Goal: Task Accomplishment & Management: Use online tool/utility

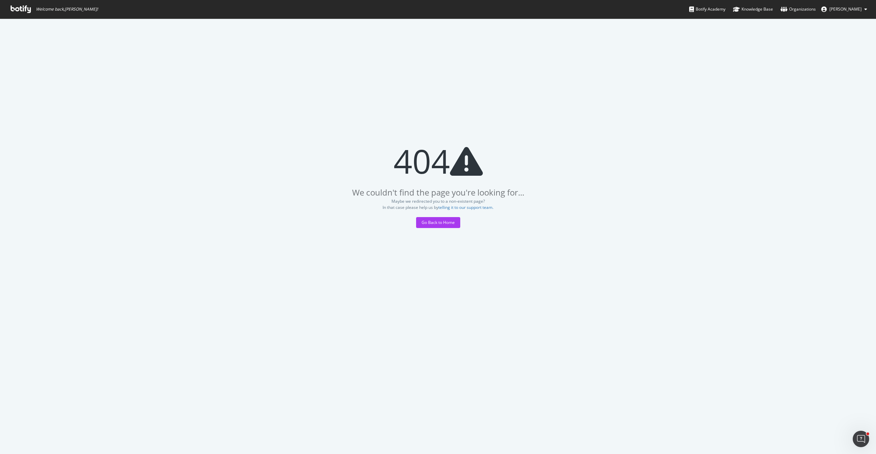
click at [50, 9] on span "Welcome back, AUDEBERT Jean-Baptiste !" at bounding box center [67, 9] width 62 height 5
click at [29, 9] on icon at bounding box center [21, 9] width 20 height 8
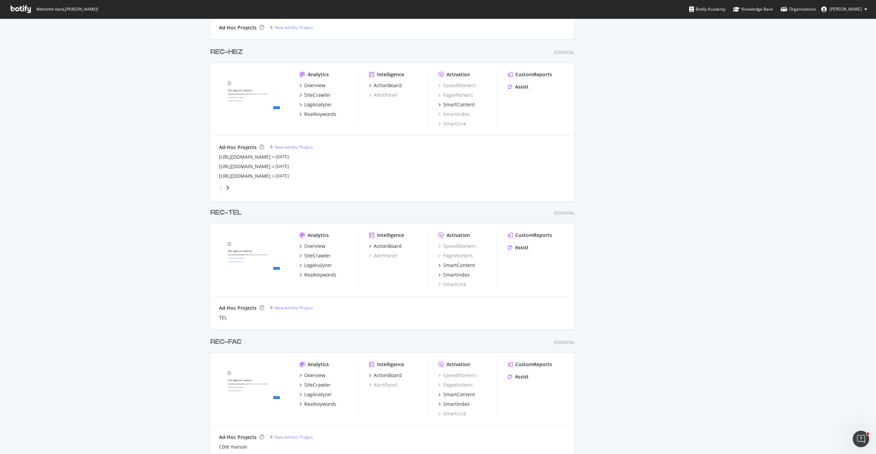
scroll to position [573, 0]
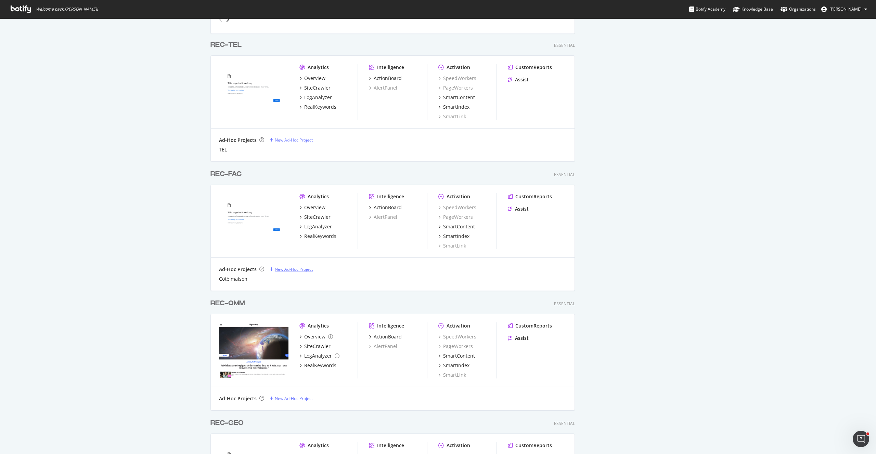
click at [284, 269] on div "New Ad-Hoc Project" at bounding box center [294, 270] width 38 height 6
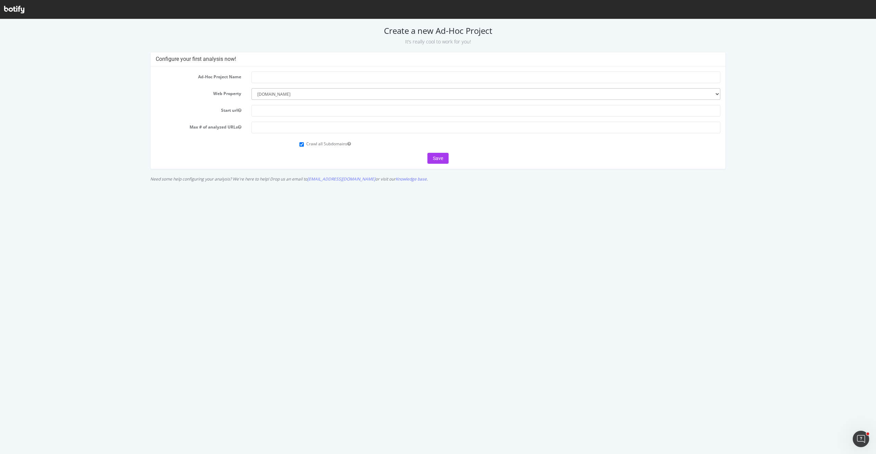
click at [279, 84] on form "Ad-Hoc Project Name Web Property --------- femmeactuelle.fr cuisineactuelle.fr …" at bounding box center [438, 118] width 564 height 92
click at [277, 78] on input "text" at bounding box center [486, 78] width 468 height 12
paste input "https://gitlab.prismamedia.com/prismamediadigital/transverse/diagnostic/-/merge…"
drag, startPoint x: 439, startPoint y: 77, endPoint x: 14, endPoint y: 77, distance: 425.0
click at [14, 77] on div "Configure your first analysis now! Ad-Hoc Project Name https://gitlab.prismamed…" at bounding box center [437, 118] width 873 height 133
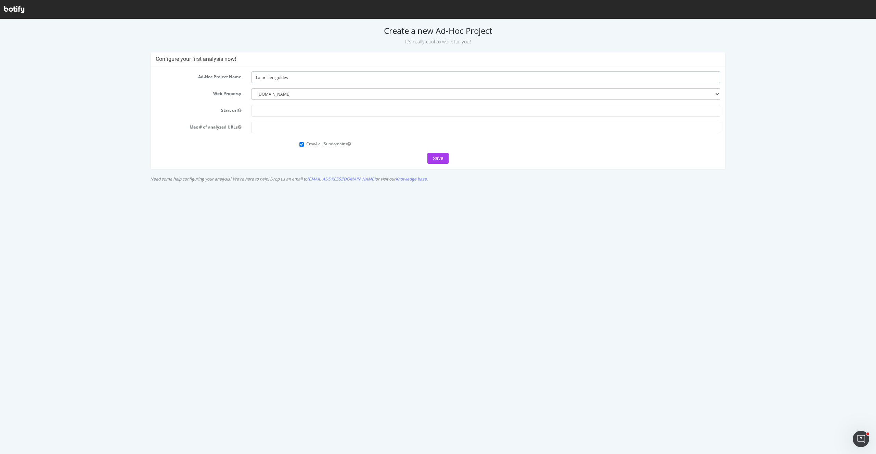
click at [264, 77] on input "La prisien guides" at bounding box center [486, 78] width 468 height 12
click at [326, 79] on input "La parisien guides" at bounding box center [486, 78] width 468 height 12
type input "La parisien guides"
click at [294, 106] on input "text" at bounding box center [486, 111] width 468 height 12
paste input "https://www.leparisien.fr/guide-shopping/"
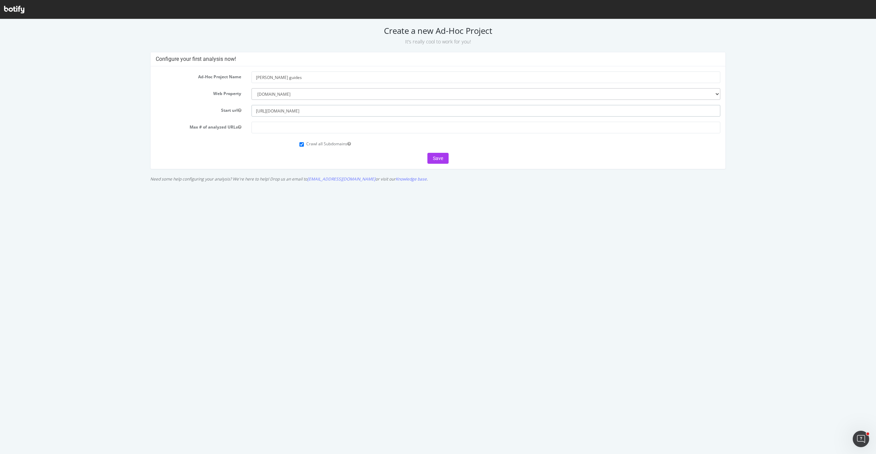
type input "https://www.leparisien.fr/guide-shopping/"
click at [255, 132] on input "number" at bounding box center [486, 128] width 468 height 12
click at [295, 145] on div "Crawl all Subdomains" at bounding box center [509, 143] width 431 height 9
click at [303, 145] on input "Crawl all Subdomains" at bounding box center [301, 144] width 4 height 4
checkbox input "false"
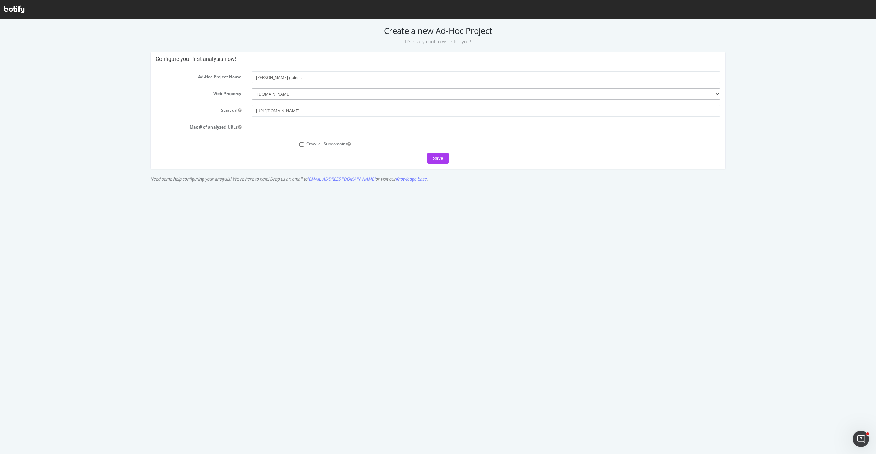
click at [333, 160] on div "Save" at bounding box center [438, 158] width 564 height 11
drag, startPoint x: 443, startPoint y: 157, endPoint x: 449, endPoint y: 171, distance: 15.2
click at [461, 171] on div "Configure your first analysis now! Ad-Hoc Project Name La parisien guides Web P…" at bounding box center [438, 118] width 582 height 133
click at [327, 113] on input "https://www.leparisien.fr/guide-shopping/" at bounding box center [486, 111] width 468 height 12
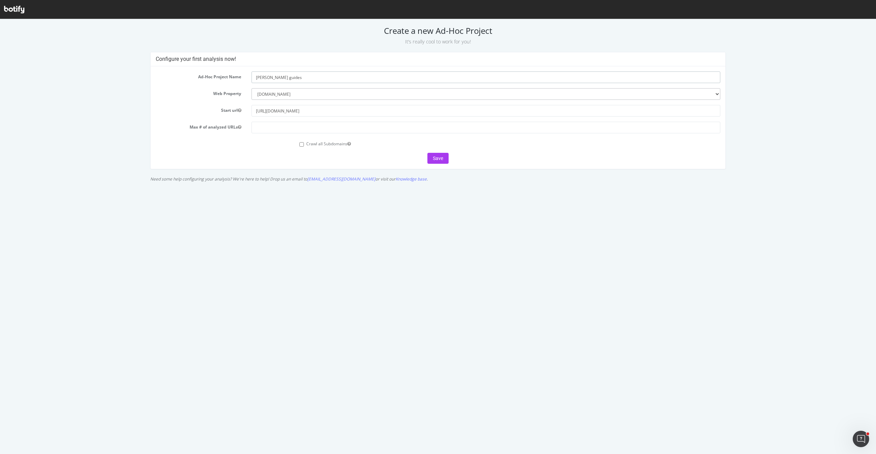
click at [307, 77] on input "La parisien guides" at bounding box center [486, 78] width 468 height 12
paste input "shopping"
click at [290, 76] on input "La parisien guides shopping" at bounding box center [486, 78] width 468 height 12
type input "La parisien guide shopping"
click at [436, 155] on button "Save" at bounding box center [437, 158] width 21 height 11
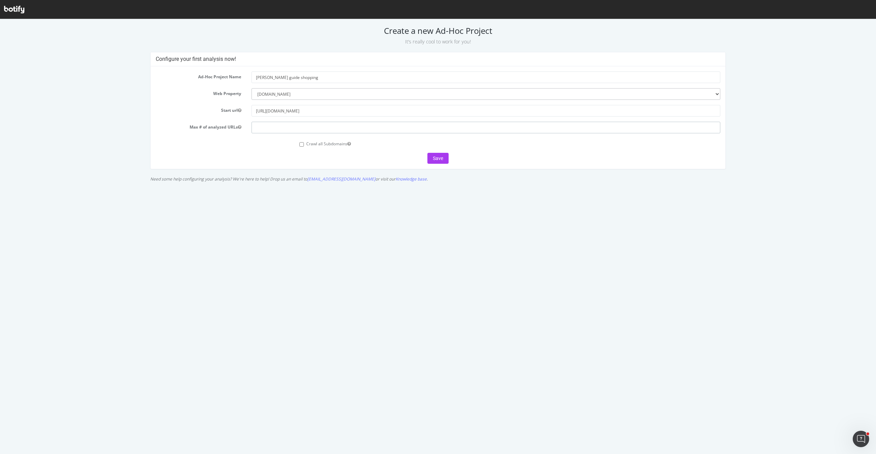
click at [288, 128] on input "number" at bounding box center [486, 128] width 468 height 12
type input "10000"
click at [341, 163] on div "Save" at bounding box center [438, 158] width 564 height 11
click at [448, 185] on html "Create a new Ad-Hoc Project It’s really cool to work for you! Configure your fi…" at bounding box center [438, 102] width 876 height 166
click at [436, 154] on button "Save" at bounding box center [437, 158] width 21 height 11
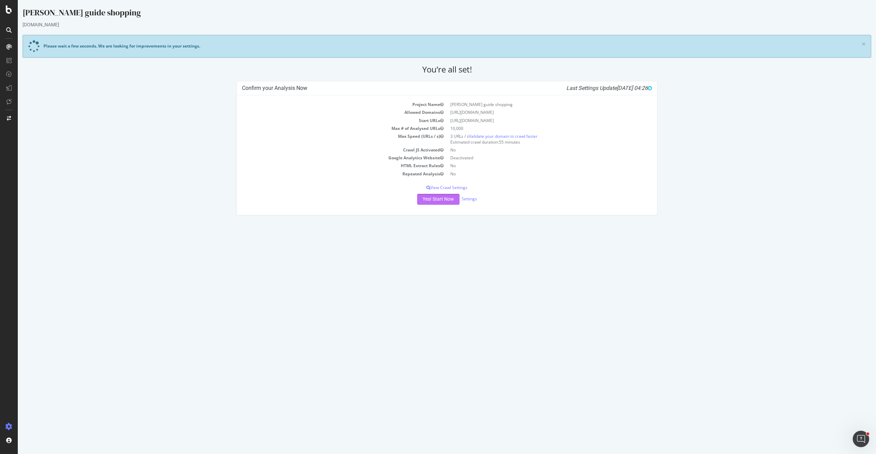
click at [445, 196] on button "Yes! Start Now" at bounding box center [438, 199] width 42 height 11
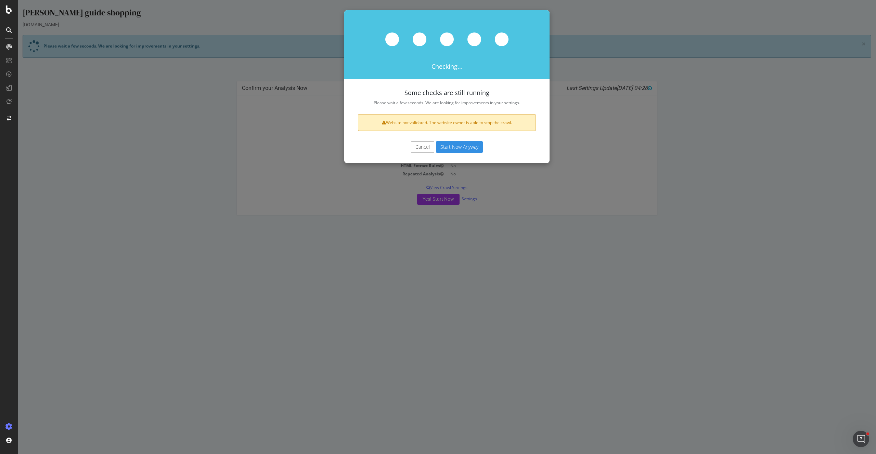
click at [454, 144] on button "Start Now Anyway" at bounding box center [459, 147] width 47 height 12
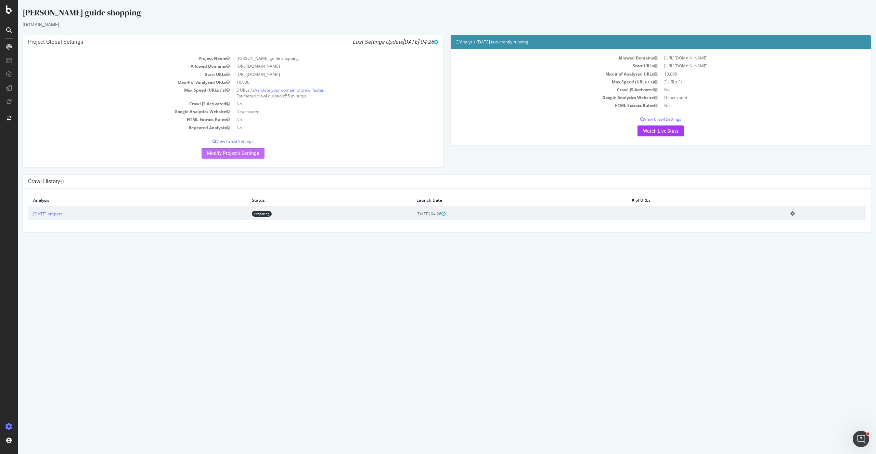
click at [239, 154] on link "Modify Project's Settings" at bounding box center [233, 153] width 63 height 11
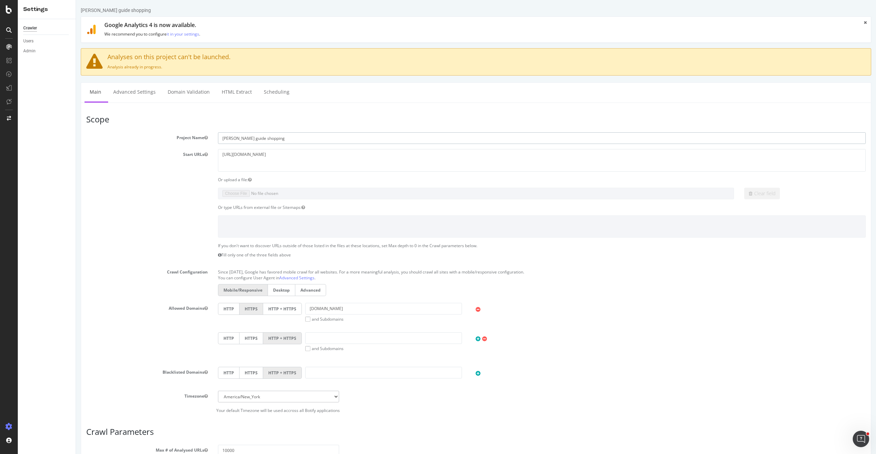
click at [226, 139] on input "La parisien guide shopping" at bounding box center [542, 138] width 648 height 12
drag, startPoint x: 286, startPoint y: 144, endPoint x: 159, endPoint y: 136, distance: 126.8
click at [159, 136] on div "Project Name Le parisien guide shopping" at bounding box center [476, 138] width 790 height 12
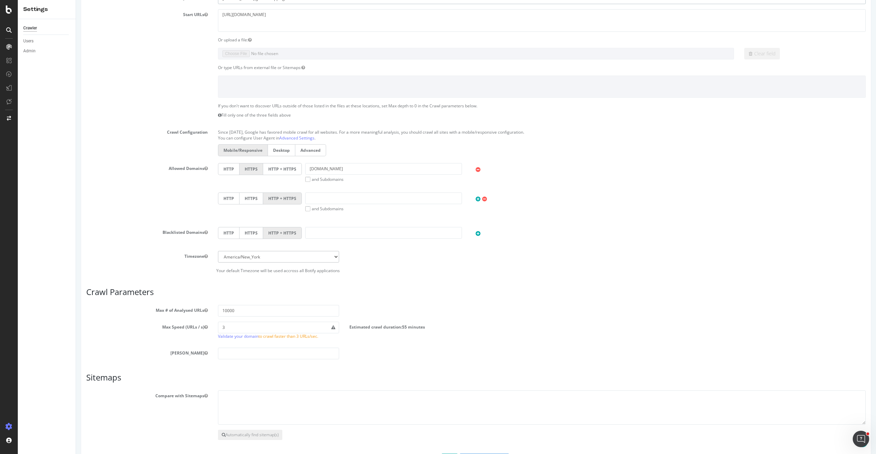
scroll to position [167, 0]
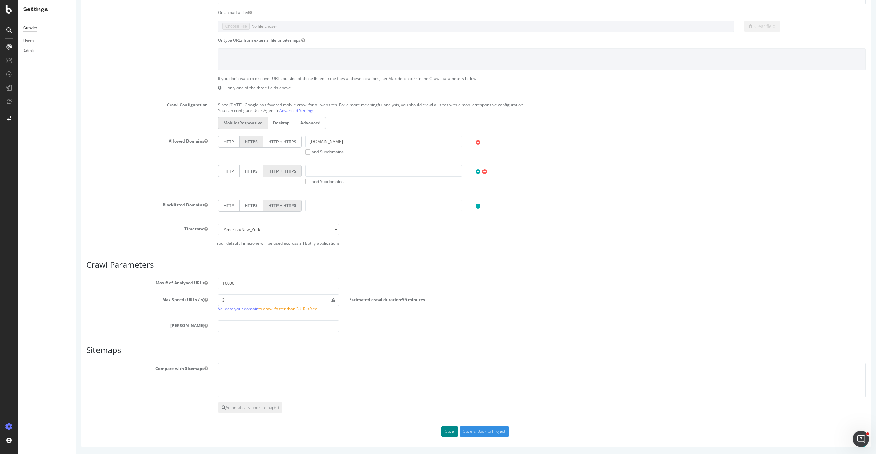
type input "[PERSON_NAME] guide shopping"
click at [451, 433] on button "Save" at bounding box center [449, 432] width 16 height 10
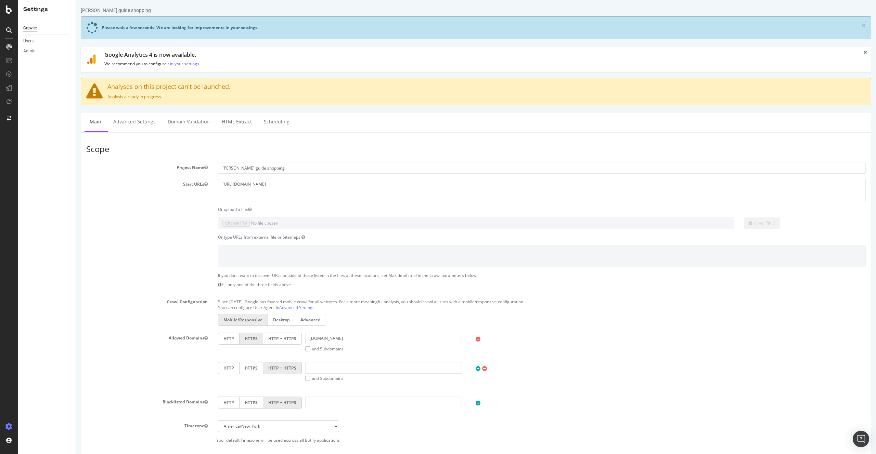
click at [4, 15] on div at bounding box center [9, 227] width 18 height 454
click at [7, 13] on icon at bounding box center [9, 9] width 6 height 8
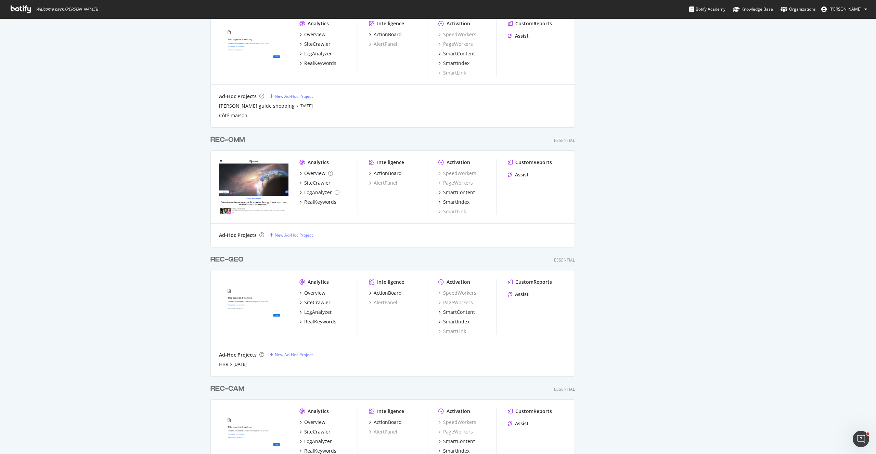
scroll to position [620, 0]
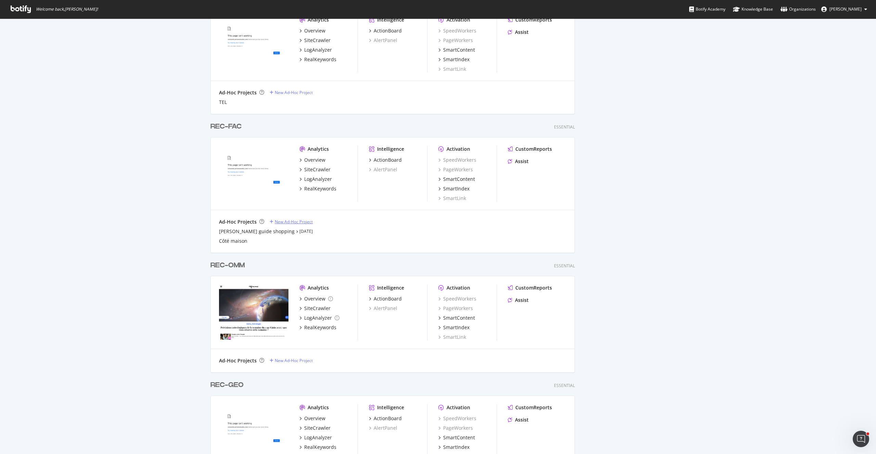
click at [293, 219] on div "New Ad-Hoc Project" at bounding box center [294, 222] width 38 height 6
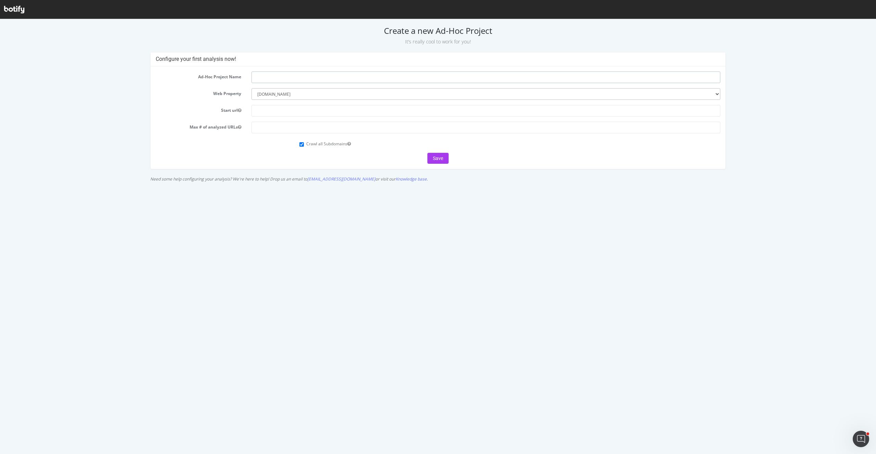
click at [291, 76] on input "text" at bounding box center [486, 78] width 468 height 12
paste input "Le parisien guide shopping"
drag, startPoint x: 278, startPoint y: 78, endPoint x: 370, endPoint y: 74, distance: 92.1
click at [370, 74] on input "Le parisien guide shopping" at bounding box center [486, 78] width 468 height 12
click at [283, 77] on input "Le parisien nezws" at bounding box center [486, 78] width 468 height 12
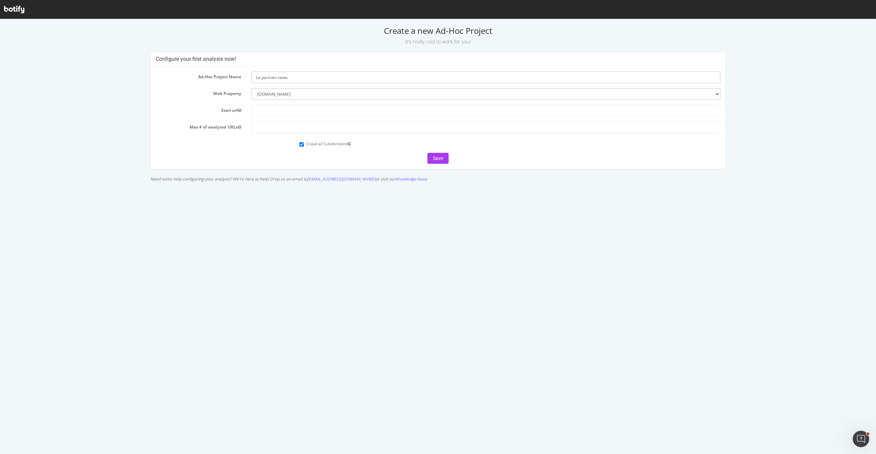
type input "Le parisien news"
click at [281, 112] on input "text" at bounding box center [486, 111] width 468 height 12
paste input "[URL][DOMAIN_NAME]"
type input "https://www.leparisien.fr/faits-divers/"
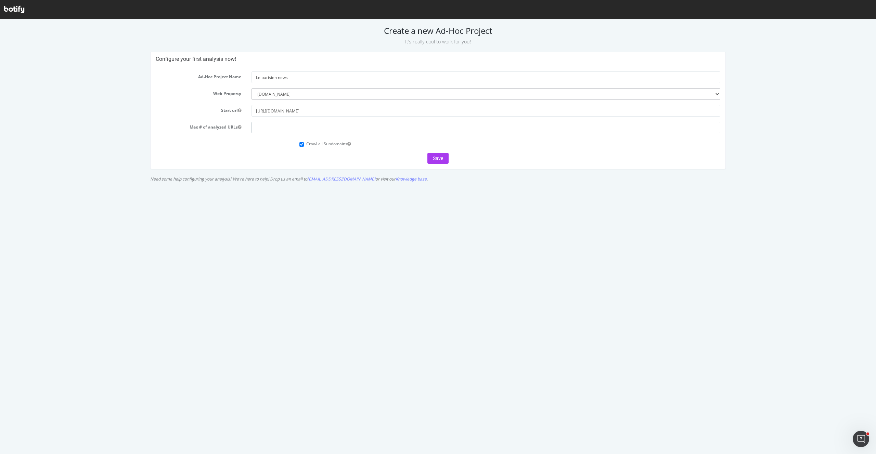
click at [294, 124] on input "number" at bounding box center [486, 128] width 468 height 12
type input "1"
type input "3"
type input "1"
type input "20000"
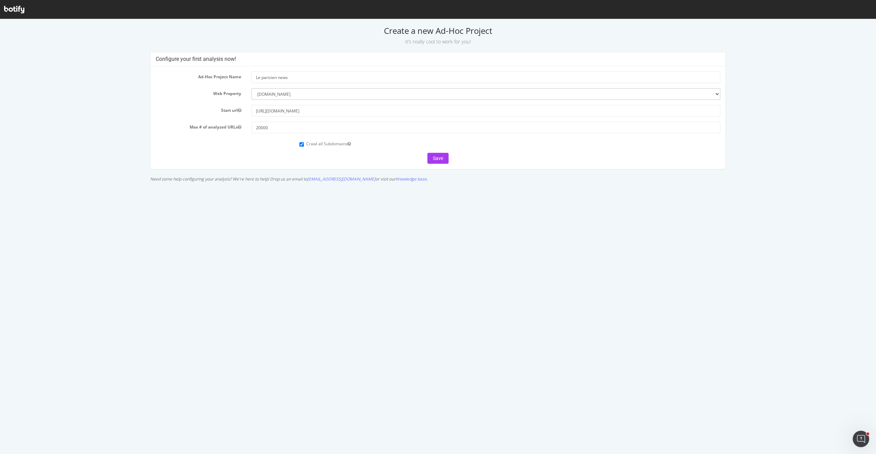
click at [325, 146] on label "Crawl all Subdomains" at bounding box center [328, 144] width 44 height 6
click at [304, 146] on input "Crawl all Subdomains" at bounding box center [301, 144] width 4 height 4
checkbox input "false"
click at [430, 158] on button "Save" at bounding box center [437, 158] width 21 height 11
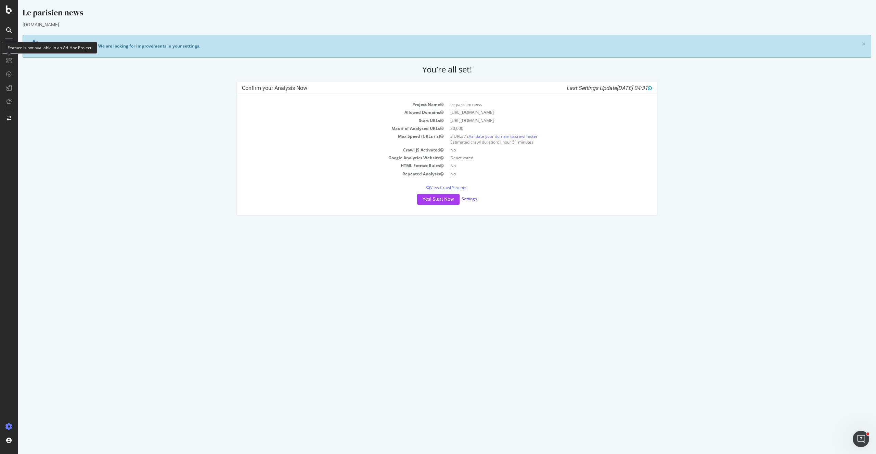
click at [466, 199] on link "Settings" at bounding box center [469, 199] width 15 height 6
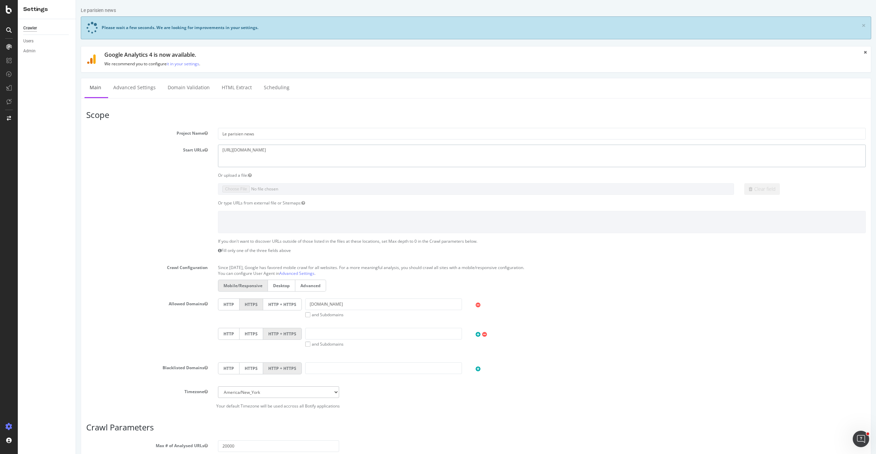
click at [280, 155] on textarea "[URL][DOMAIN_NAME]" at bounding box center [542, 156] width 648 height 22
paste textarea "[URL][DOMAIN_NAME] [URL][DOMAIN_NAME] [URL][DOMAIN_NAME] [URL][DOMAIN_NAME] [UR…"
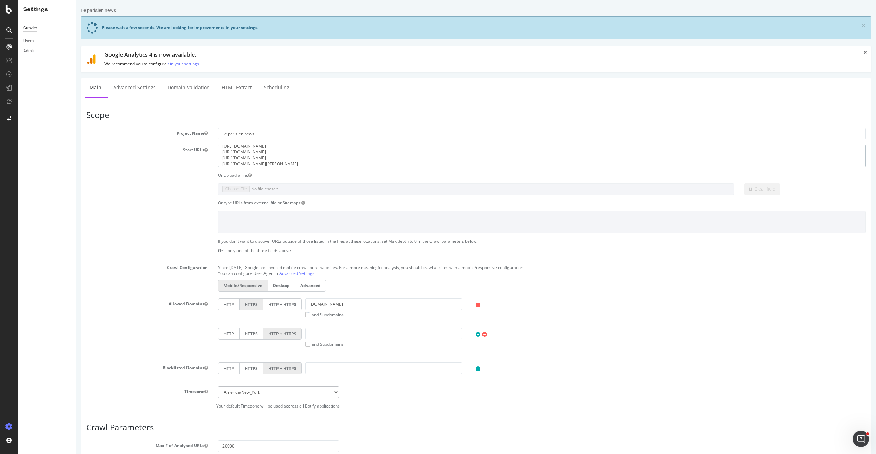
type textarea "[URL][DOMAIN_NAME] [URL][DOMAIN_NAME] [URL][DOMAIN_NAME] [URL][DOMAIN_NAME] [UR…"
click at [363, 178] on section "Project Name [PERSON_NAME] news Start URLs [URL][DOMAIN_NAME] Or upload a file:…" at bounding box center [476, 268] width 780 height 281
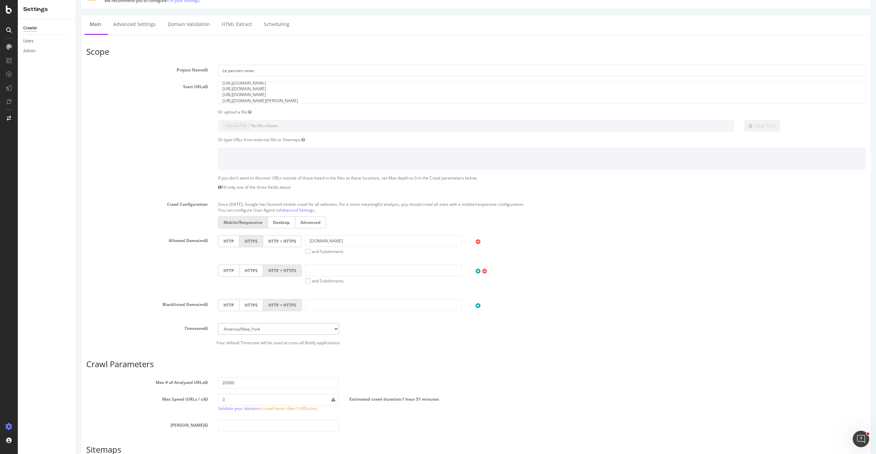
scroll to position [0, 0]
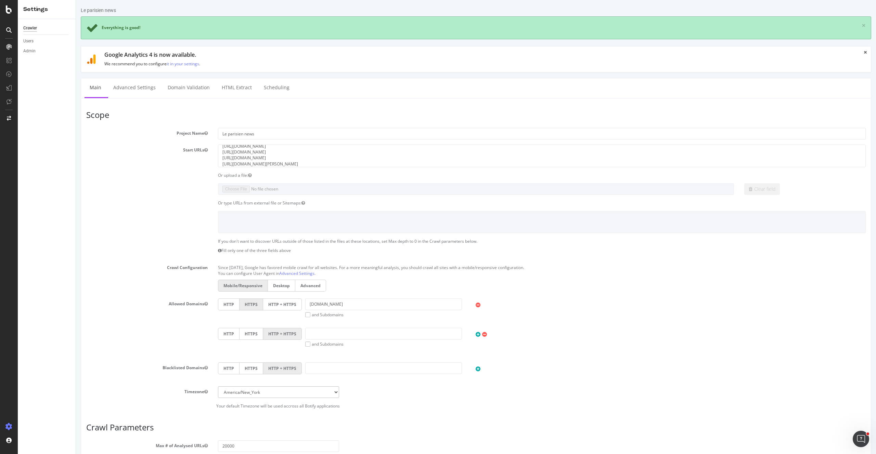
click at [630, 327] on div "HTTP HTTPS HTTP + HTTPS [DOMAIN_NAME] and Subdomains User Agent: Mobile Desktop…" at bounding box center [542, 328] width 658 height 59
click at [273, 153] on textarea "[URL][DOMAIN_NAME]" at bounding box center [542, 156] width 648 height 22
click at [295, 156] on textarea "[URL][DOMAIN_NAME]" at bounding box center [542, 156] width 648 height 22
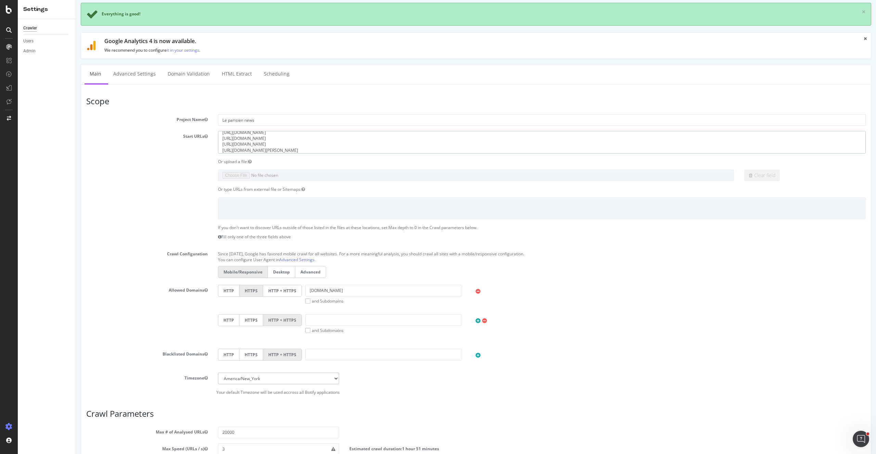
scroll to position [163, 0]
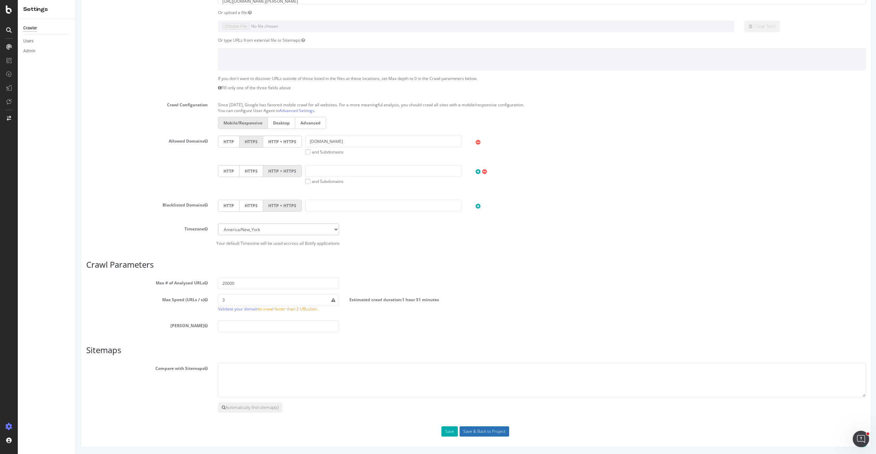
click at [490, 433] on input "Save & Back to Project" at bounding box center [485, 432] width 50 height 10
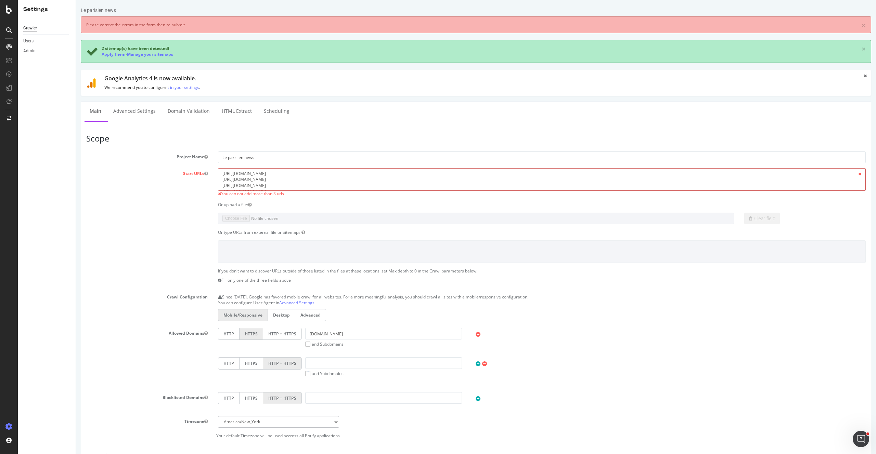
scroll to position [47, 0]
drag, startPoint x: 269, startPoint y: 173, endPoint x: 318, endPoint y: 207, distance: 59.0
click at [318, 207] on section "Project Name [PERSON_NAME] news Start URLs [URL][DOMAIN_NAME] [URL][DOMAIN_NAME…" at bounding box center [476, 295] width 780 height 287
type textarea "[URL][DOMAIN_NAME]"
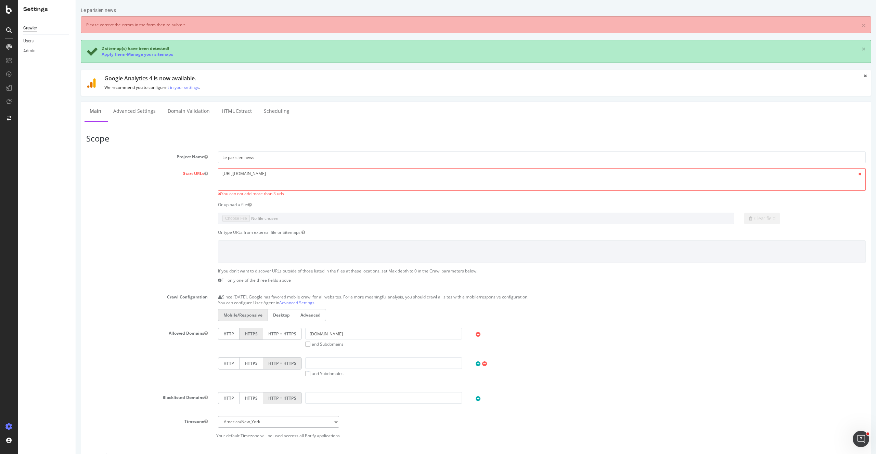
click at [578, 373] on div "HTTP HTTPS HTTP + HTTPS and Subdomains User Agent: Mobile Desktop This is a mob…" at bounding box center [542, 367] width 655 height 19
click at [280, 183] on textarea "[URL][DOMAIN_NAME] [URL][DOMAIN_NAME] [URL][DOMAIN_NAME] [URL][DOMAIN_NAME] [UR…" at bounding box center [542, 179] width 648 height 22
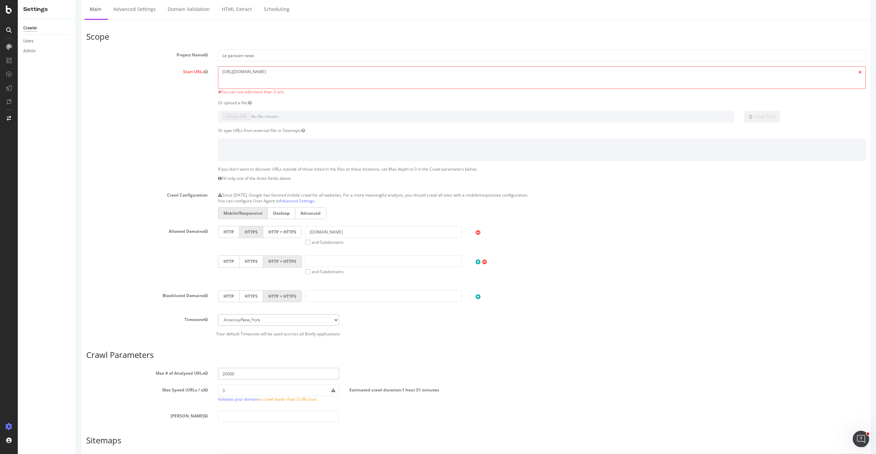
drag, startPoint x: 224, startPoint y: 372, endPoint x: 221, endPoint y: 372, distance: 3.4
click at [221, 372] on input "20000" at bounding box center [278, 374] width 121 height 12
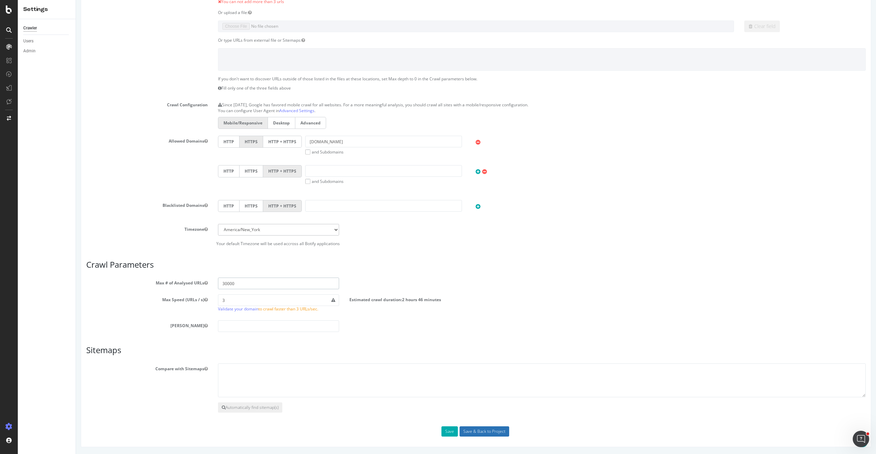
type input "30000"
click at [484, 433] on input "Save & Back to Project" at bounding box center [485, 432] width 50 height 10
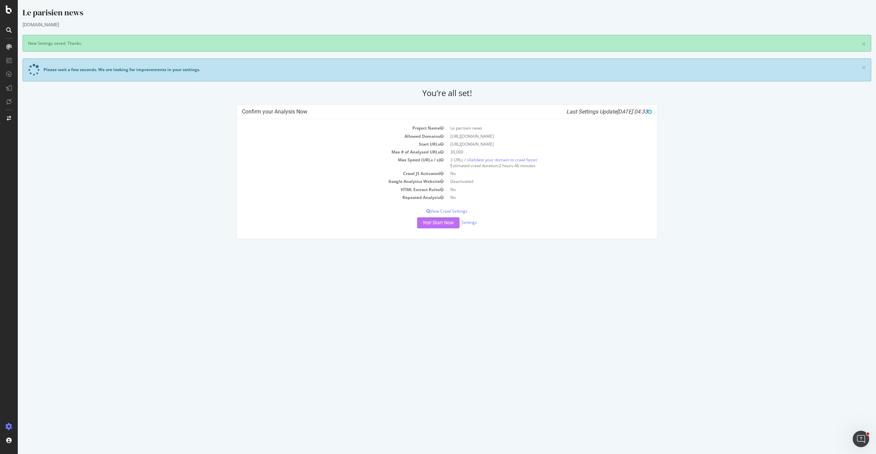
click at [419, 220] on button "Yes! Start Now" at bounding box center [438, 223] width 42 height 11
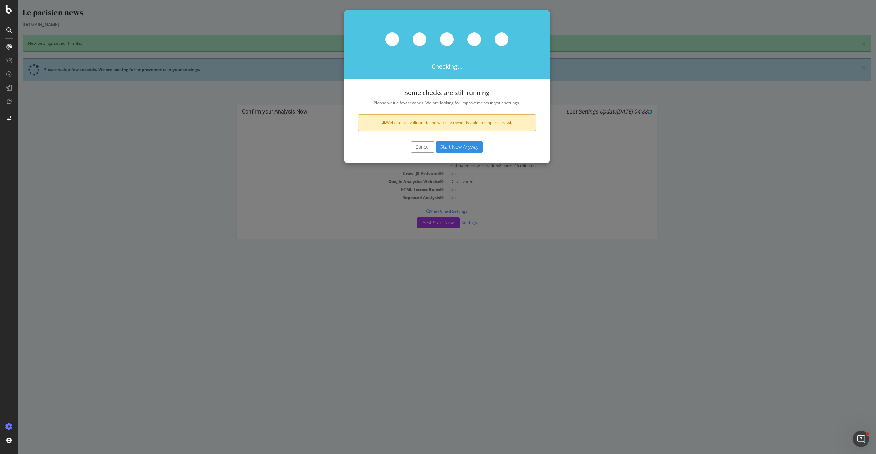
click at [458, 142] on button "Start Now Anyway" at bounding box center [459, 147] width 47 height 12
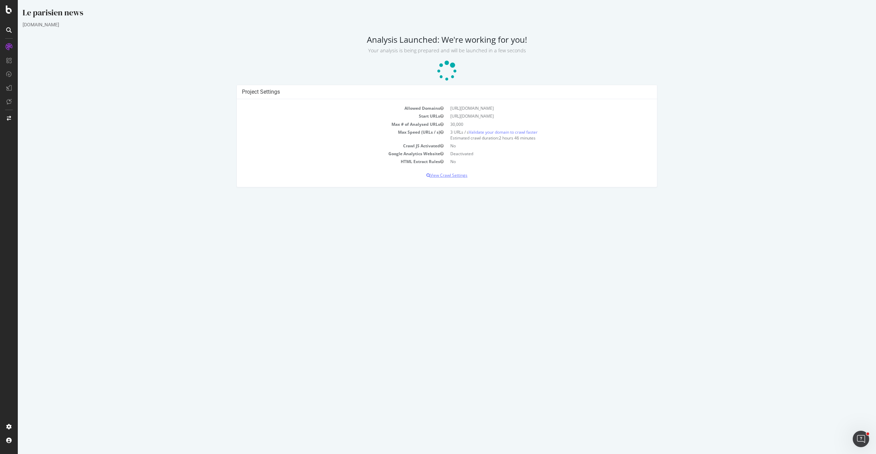
click at [467, 174] on p "View Crawl Settings" at bounding box center [447, 175] width 410 height 6
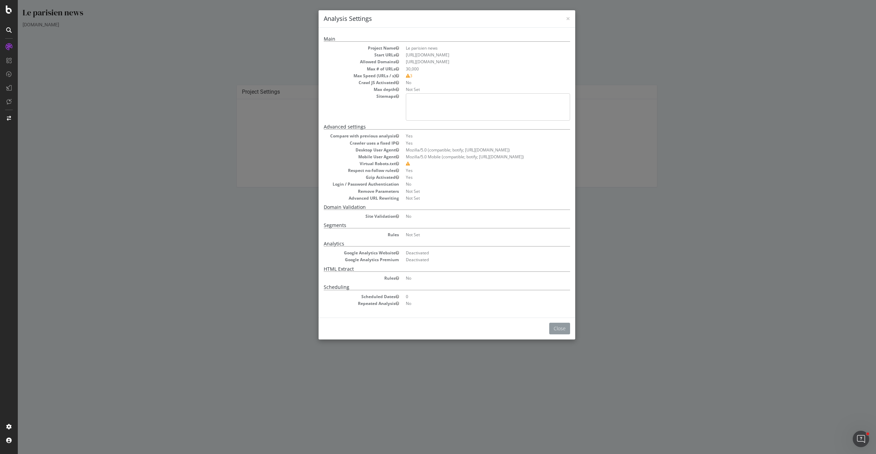
click at [559, 327] on button "Close" at bounding box center [559, 329] width 21 height 12
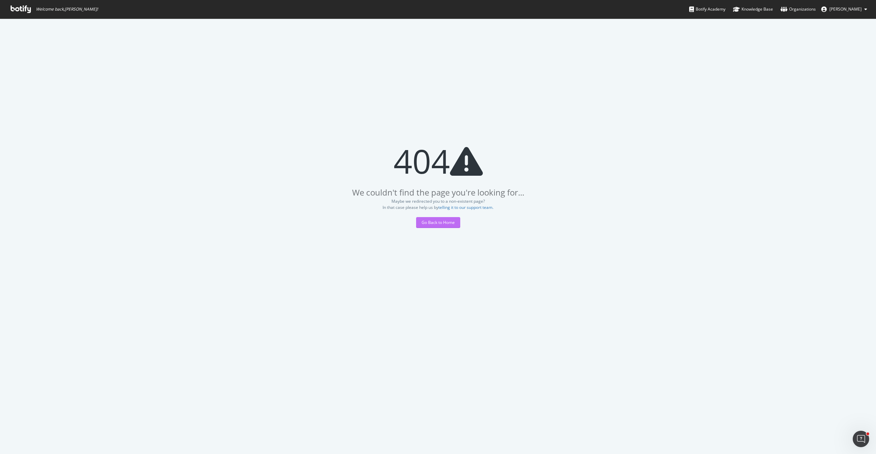
click at [436, 222] on div "Go Back to Home" at bounding box center [438, 223] width 33 height 6
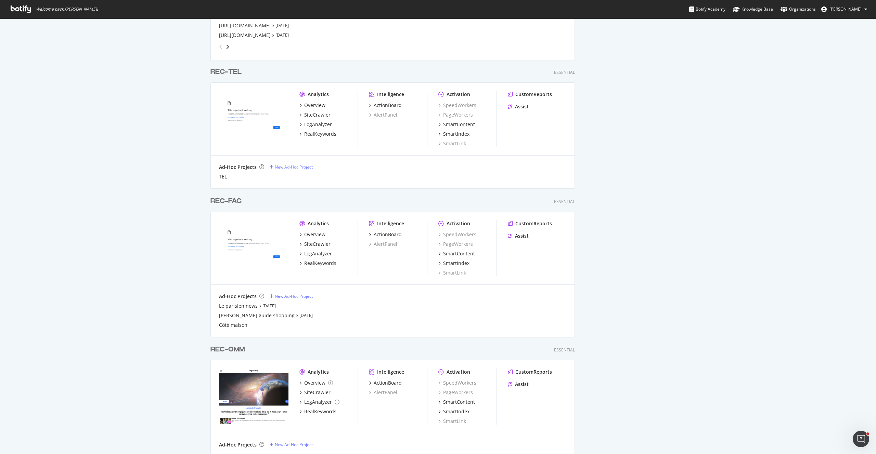
scroll to position [559, 0]
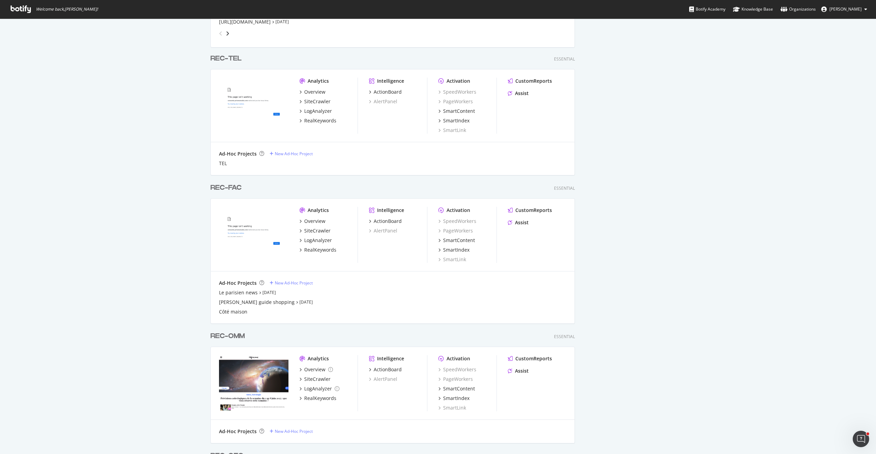
click at [285, 306] on div "[PERSON_NAME] news [DATE] [PERSON_NAME] guide shopping [DATE] Côté maison" at bounding box center [392, 303] width 347 height 26
click at [299, 304] on link "Aug 26th 25" at bounding box center [305, 302] width 13 height 6
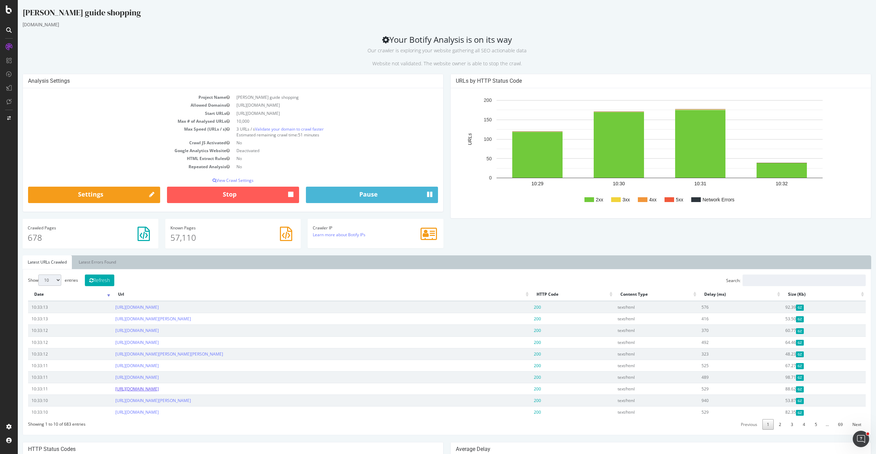
click at [159, 390] on link "https://www.leparisien.fr/archives/2025/12-08-2025/" at bounding box center [136, 389] width 43 height 6
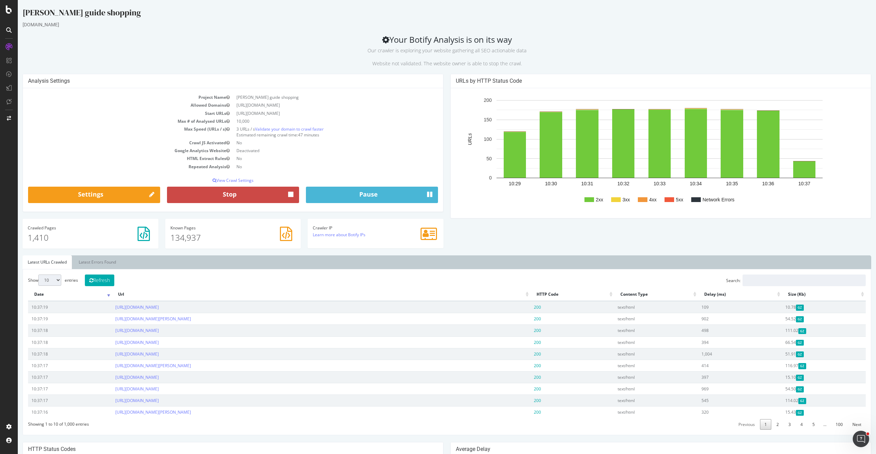
click at [239, 189] on button "Stop" at bounding box center [233, 195] width 132 height 16
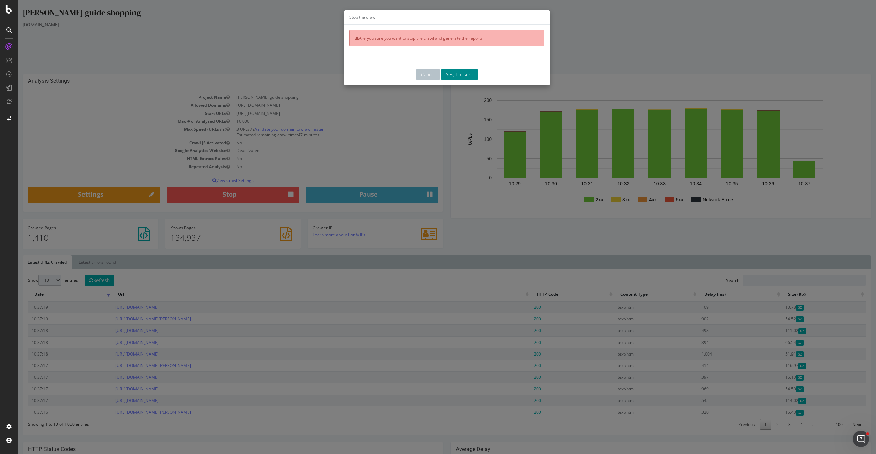
click at [450, 72] on button "Yes, I'm sure" at bounding box center [459, 75] width 36 height 12
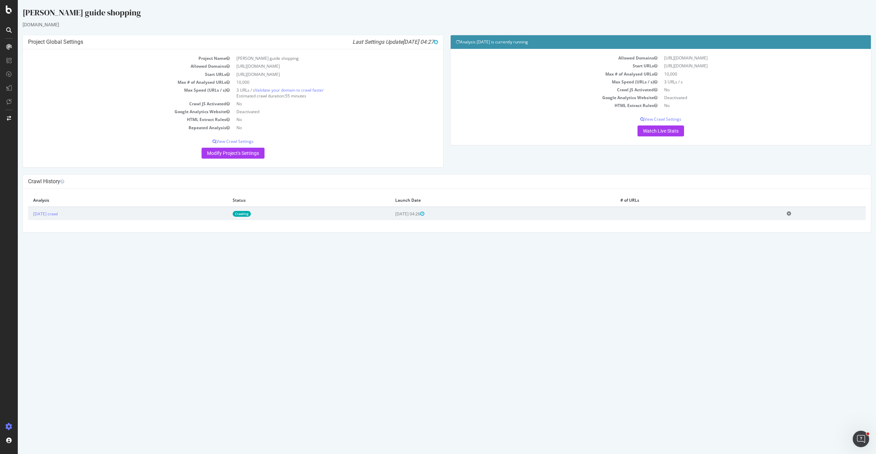
click at [791, 214] on icon at bounding box center [789, 213] width 4 height 5
click at [769, 235] on link "Delete analysis" at bounding box center [763, 233] width 55 height 9
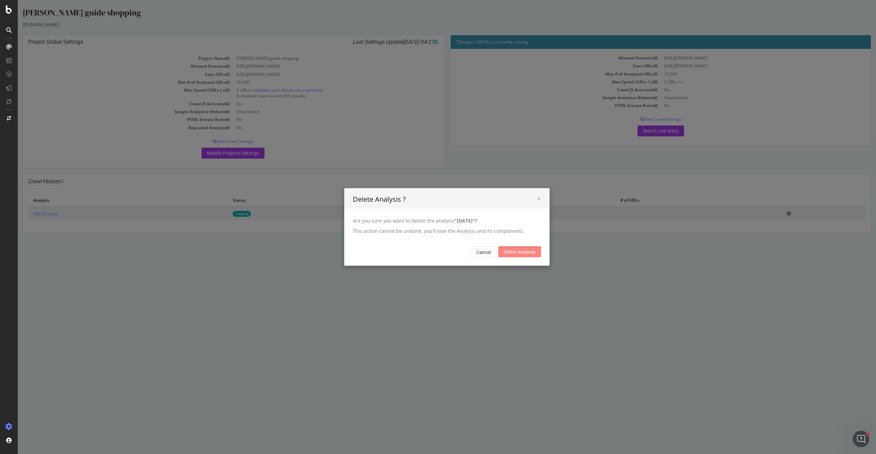
click at [516, 257] on input "Delete Analysis" at bounding box center [519, 252] width 43 height 11
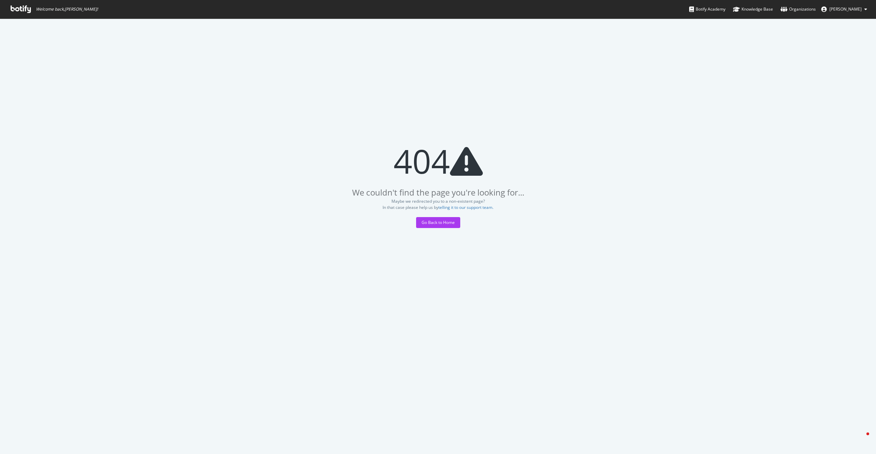
click at [461, 224] on div "We couldn't find the page you're looking for... Maybe we redirected you to a no…" at bounding box center [438, 318] width 876 height 273
click at [437, 222] on div "Go Back to Home" at bounding box center [438, 223] width 33 height 6
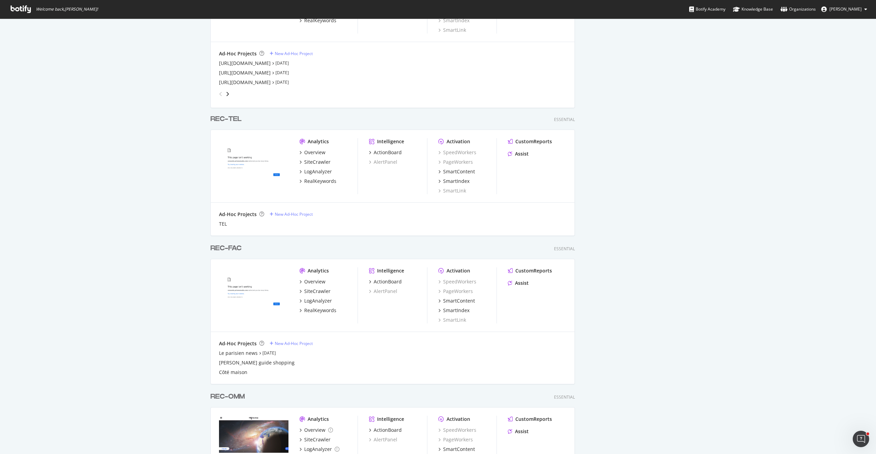
scroll to position [534, 0]
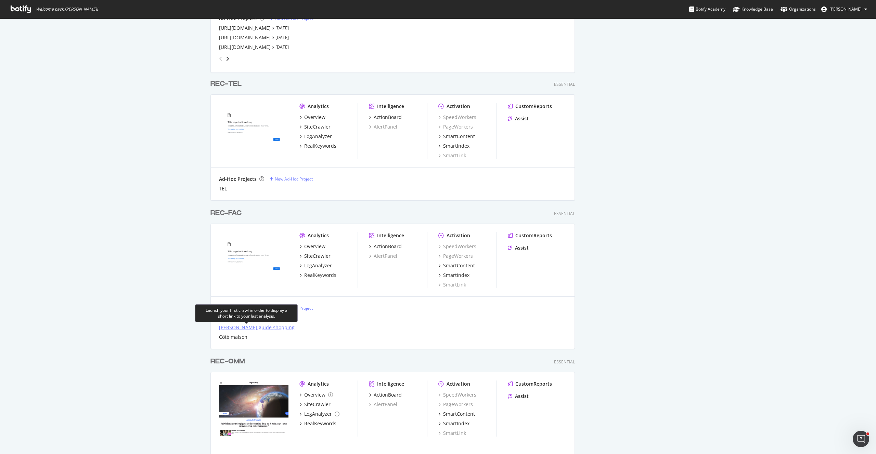
click at [268, 326] on div "Le parisien guide shopping" at bounding box center [257, 327] width 76 height 7
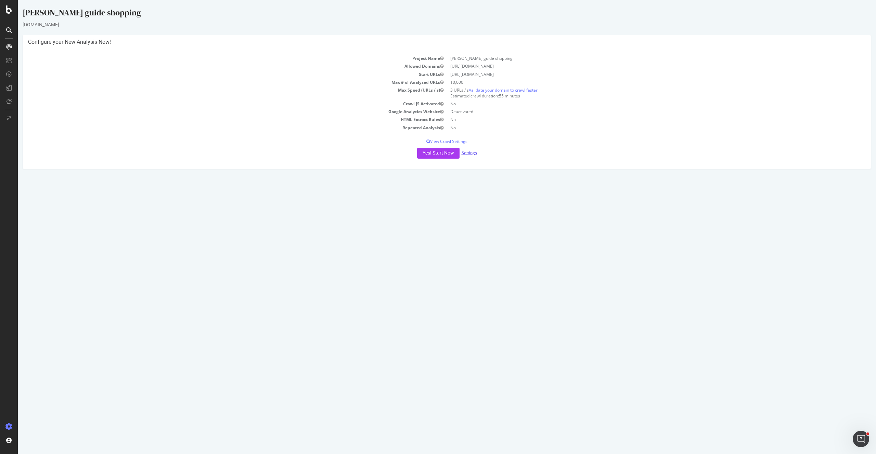
click at [470, 154] on link "Settings" at bounding box center [469, 153] width 15 height 6
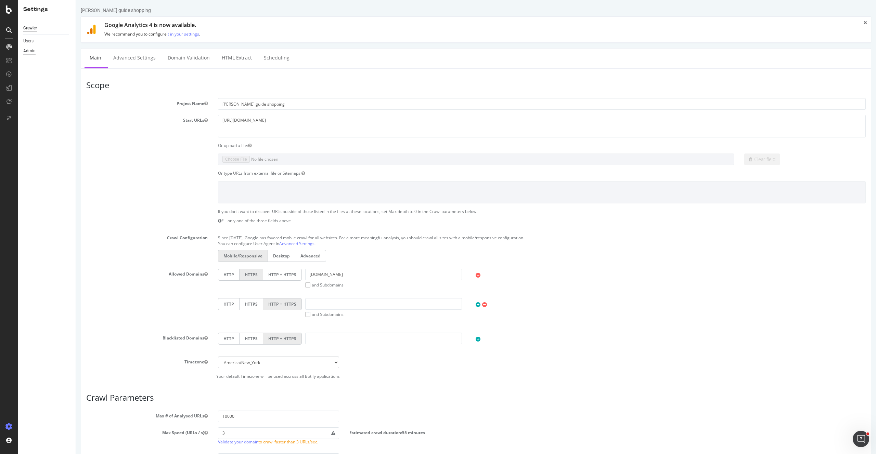
click at [31, 50] on div "Admin" at bounding box center [29, 51] width 12 height 7
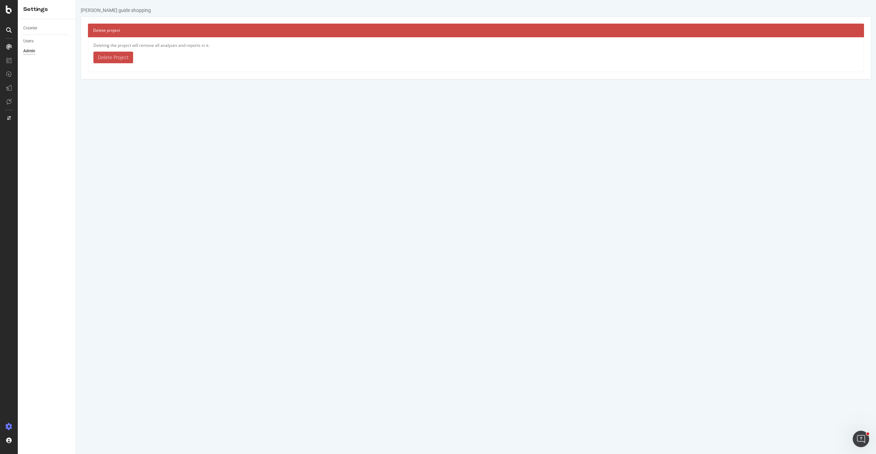
click at [107, 55] on link "Delete Project" at bounding box center [113, 58] width 40 height 12
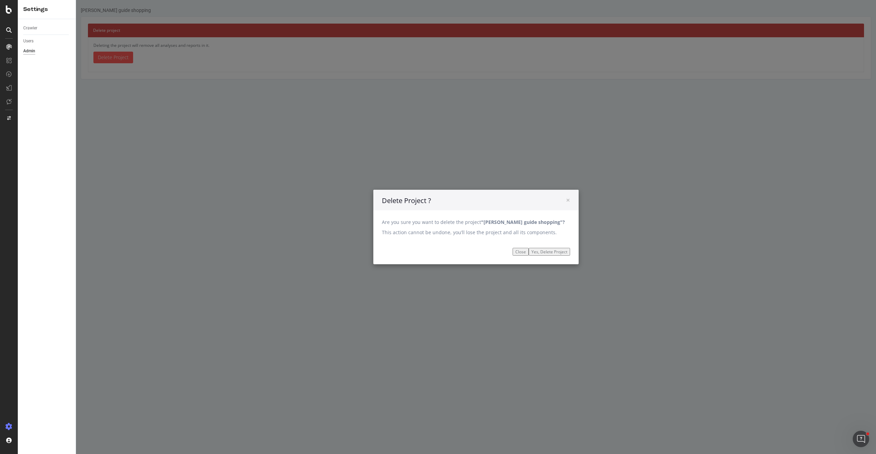
click at [541, 252] on input "Yes, Delete Project" at bounding box center [549, 252] width 41 height 8
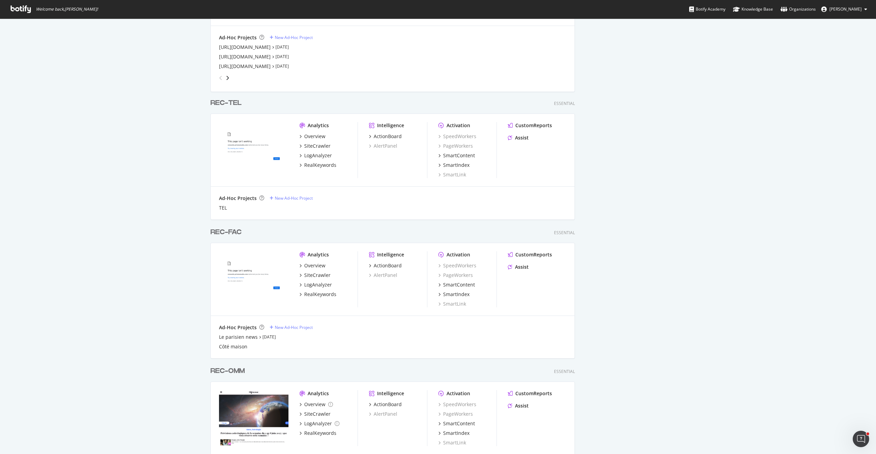
scroll to position [655, 0]
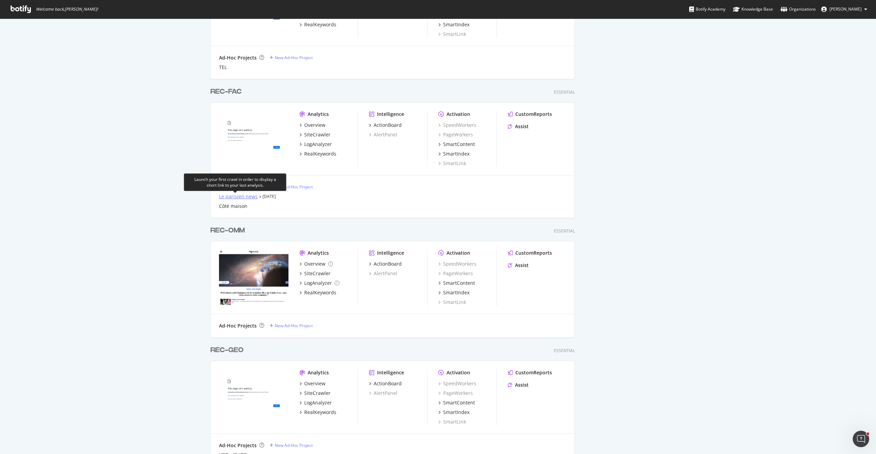
click at [242, 197] on div "Le parisien news" at bounding box center [238, 196] width 39 height 7
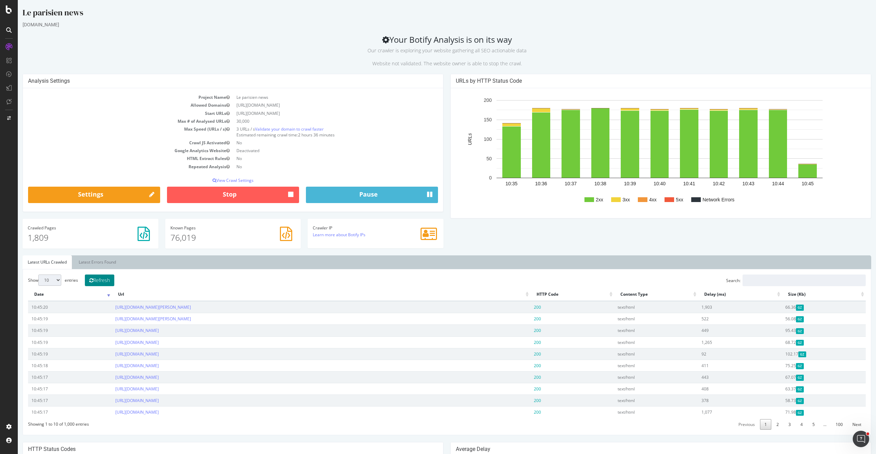
click at [110, 282] on button "Refresh" at bounding box center [99, 281] width 29 height 12
click at [109, 282] on button "Refresh" at bounding box center [99, 281] width 29 height 12
click at [162, 303] on td "https://www.leparisien.fr/sports/football/psg/parfois-on-se-reveille-en-sursaut…" at bounding box center [321, 307] width 418 height 12
click at [163, 305] on link "https://www.leparisien.fr/sports/football/psg/parfois-on-se-reveille-en-sursaut…" at bounding box center [153, 308] width 76 height 6
click at [111, 281] on button "Refresh" at bounding box center [99, 281] width 29 height 12
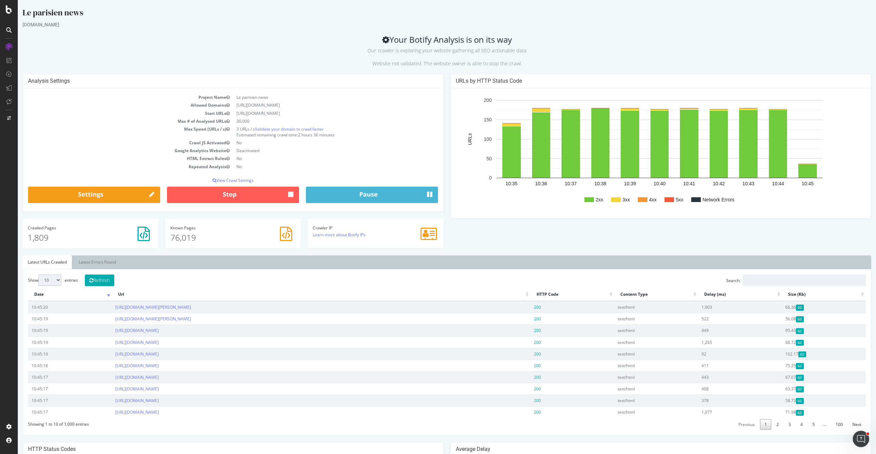
click at [57, 277] on select "10 25 50 100" at bounding box center [49, 280] width 23 height 11
select select "50"
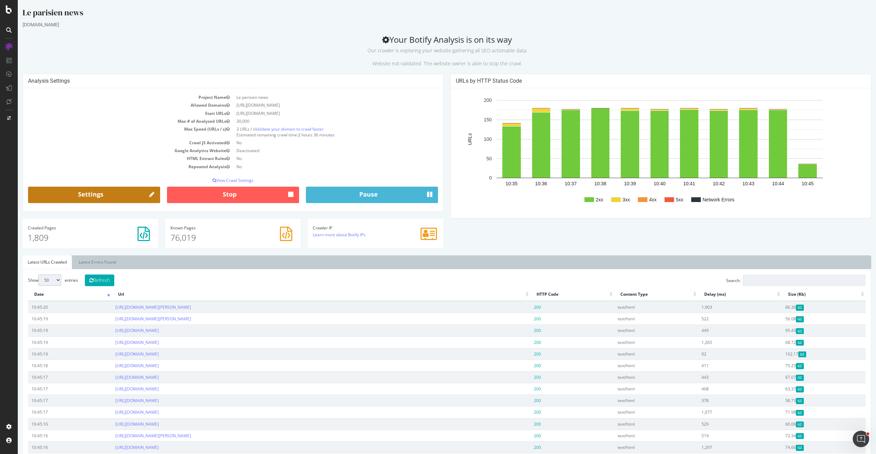
click at [90, 190] on link "Settings" at bounding box center [94, 195] width 132 height 16
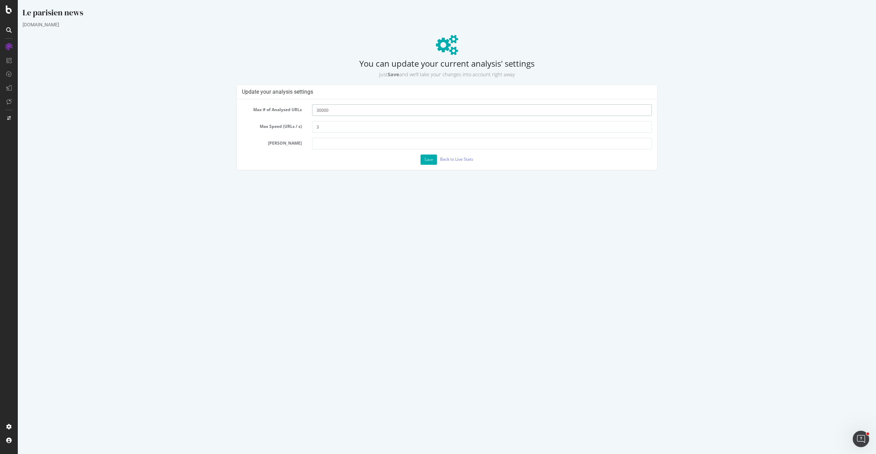
click at [327, 112] on input "30000" at bounding box center [482, 110] width 340 height 12
type input "6"
type input "60000"
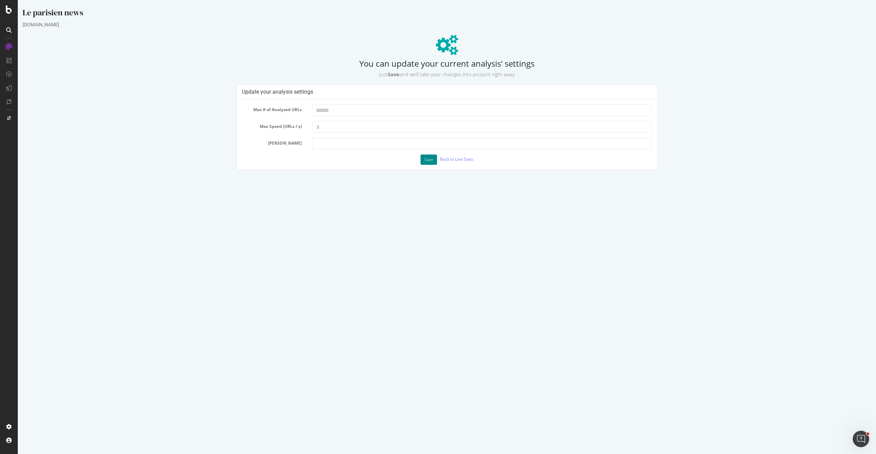
click at [427, 159] on button "Save" at bounding box center [429, 160] width 16 height 10
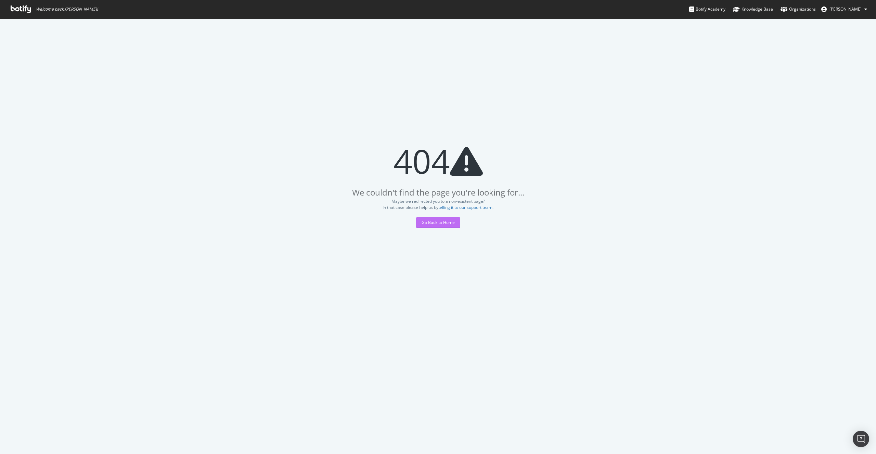
click at [449, 227] on div "Go Back to Home" at bounding box center [438, 223] width 33 height 10
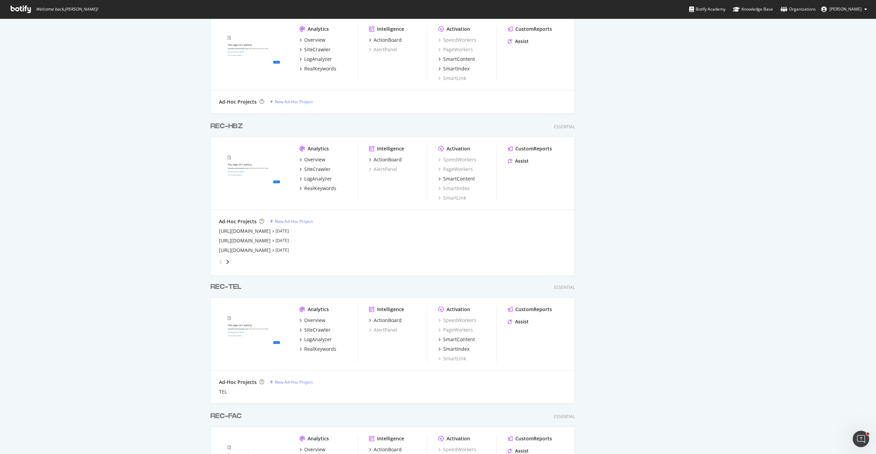
scroll to position [520, 0]
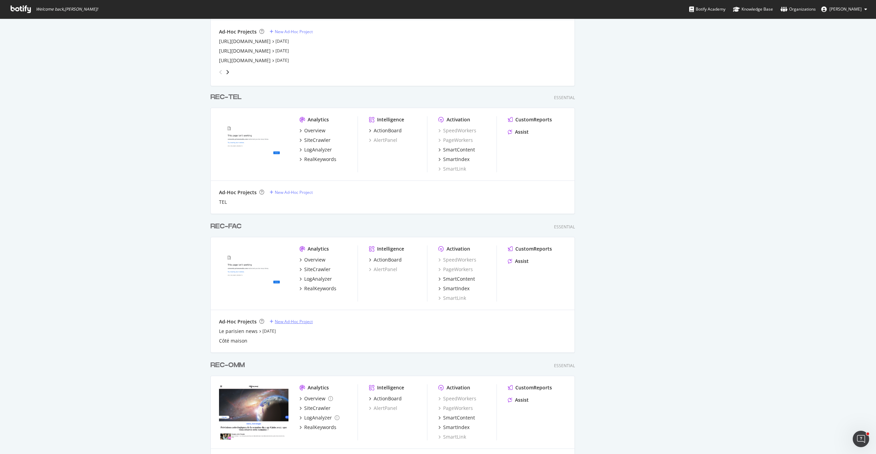
click at [294, 320] on div "New Ad-Hoc Project" at bounding box center [294, 322] width 38 height 6
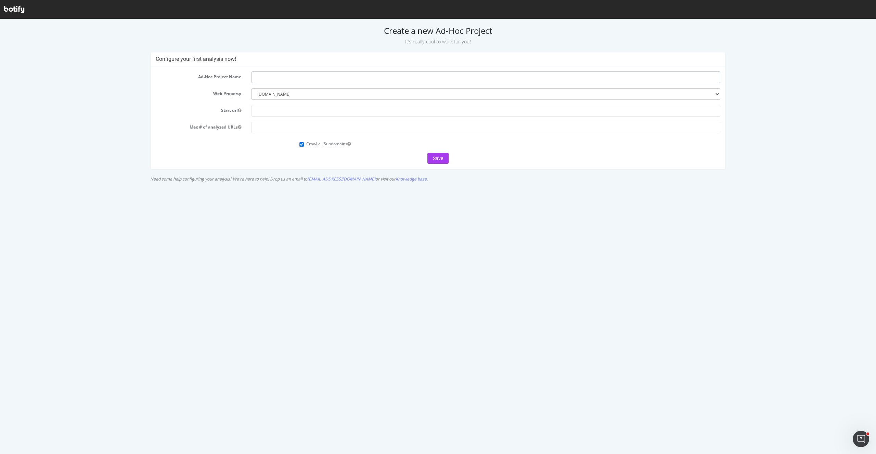
click at [285, 83] on input "text" at bounding box center [486, 78] width 468 height 12
type input "Ouest [GEOGRAPHIC_DATA]"
click at [267, 113] on input "text" at bounding box center [486, 111] width 468 height 12
paste input "[URL][DOMAIN_NAME]"
type input "[URL][DOMAIN_NAME]"
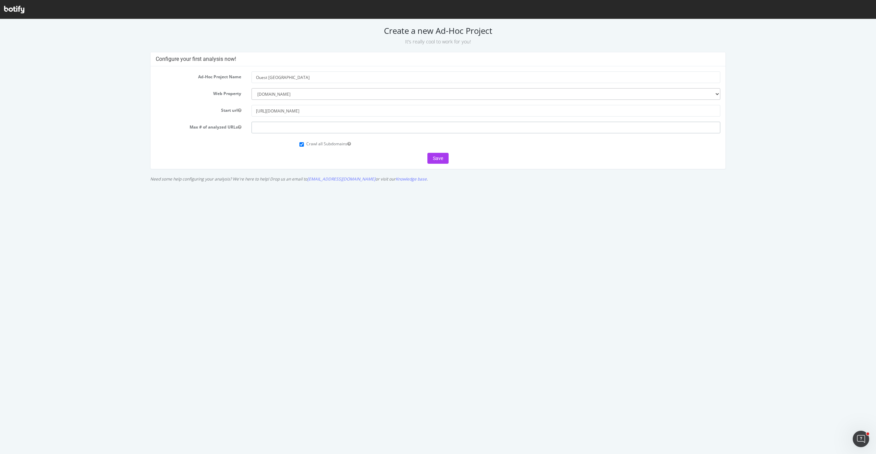
click at [266, 127] on input "number" at bounding box center [486, 128] width 468 height 12
type input "30000"
click at [325, 145] on label "Crawl all Subdomains" at bounding box center [328, 144] width 44 height 6
click at [304, 145] on input "Crawl all Subdomains" at bounding box center [301, 144] width 4 height 4
checkbox input "false"
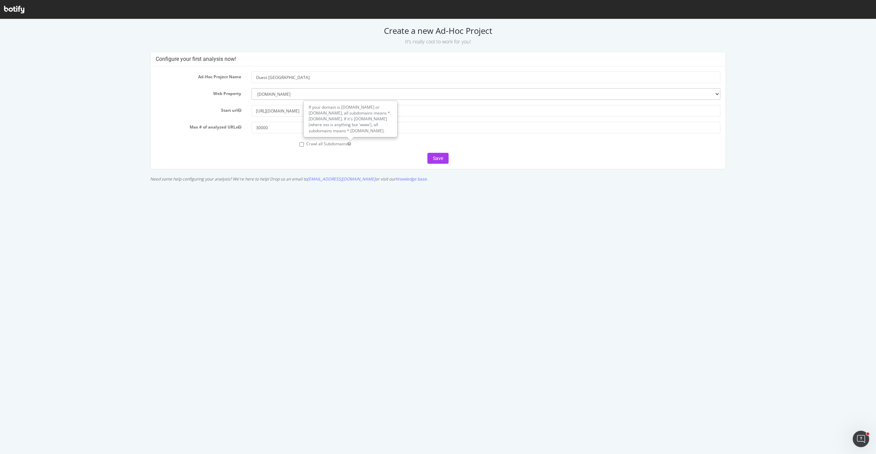
click at [376, 151] on form "Ad-Hoc Project Name Ouest france Web Property --------- [DOMAIN_NAME] [DOMAIN_N…" at bounding box center [438, 118] width 564 height 92
click at [440, 158] on button "Save" at bounding box center [437, 158] width 21 height 11
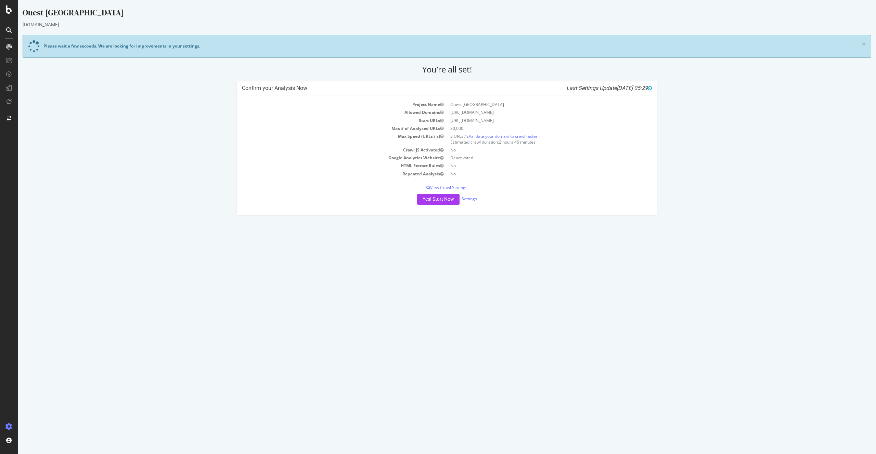
click at [430, 206] on div "Project Name Ouest france Allowed Domains [URL][DOMAIN_NAME] Start URLs [URL][D…" at bounding box center [447, 155] width 420 height 120
click at [435, 203] on button "Yes! Start Now" at bounding box center [438, 199] width 42 height 11
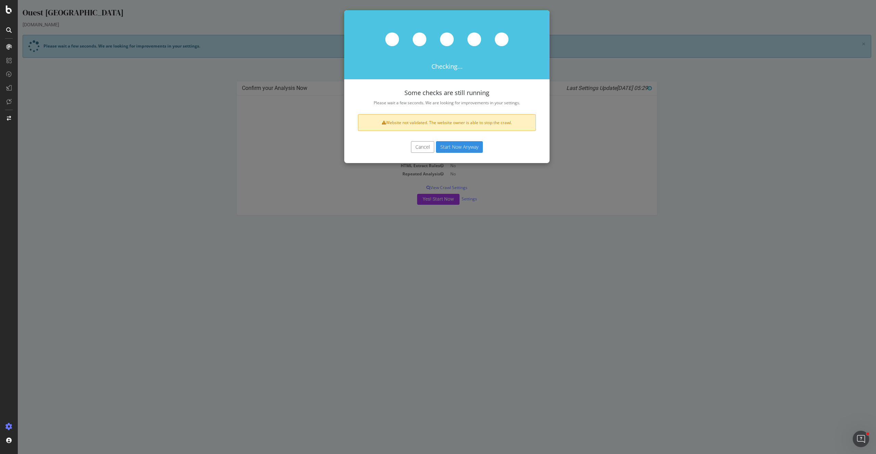
click at [455, 150] on button "Start Now Anyway" at bounding box center [459, 147] width 47 height 12
